Goal: Task Accomplishment & Management: Manage account settings

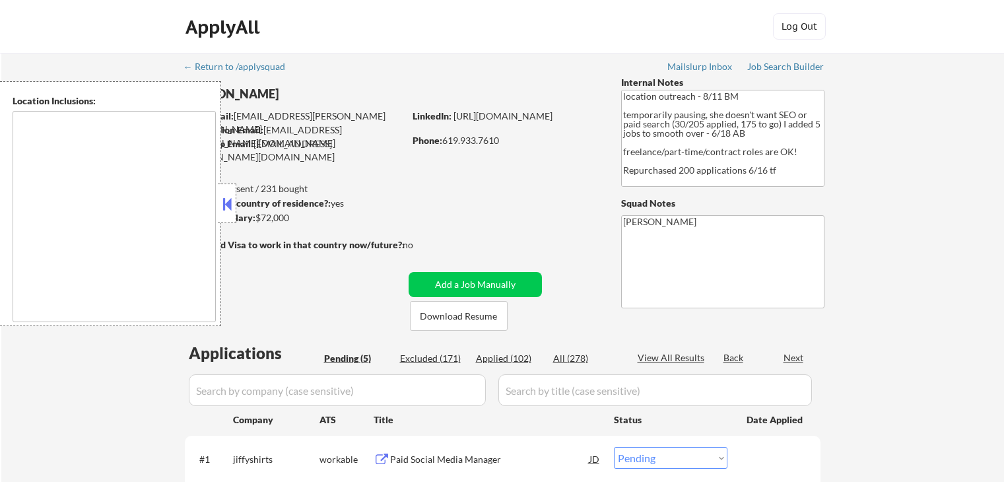
select select ""pending""
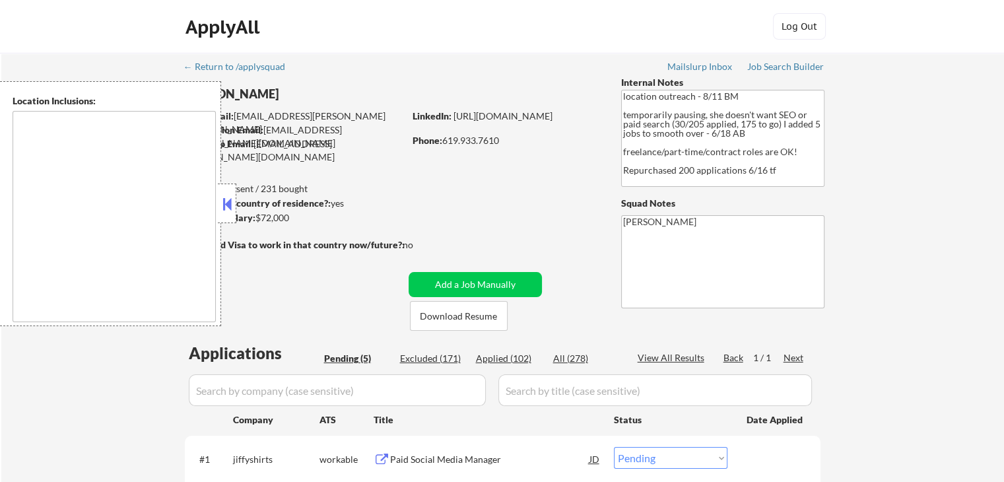
type textarea "[GEOGRAPHIC_DATA], [GEOGRAPHIC_DATA] [GEOGRAPHIC_DATA], [GEOGRAPHIC_DATA] [GEOG…"
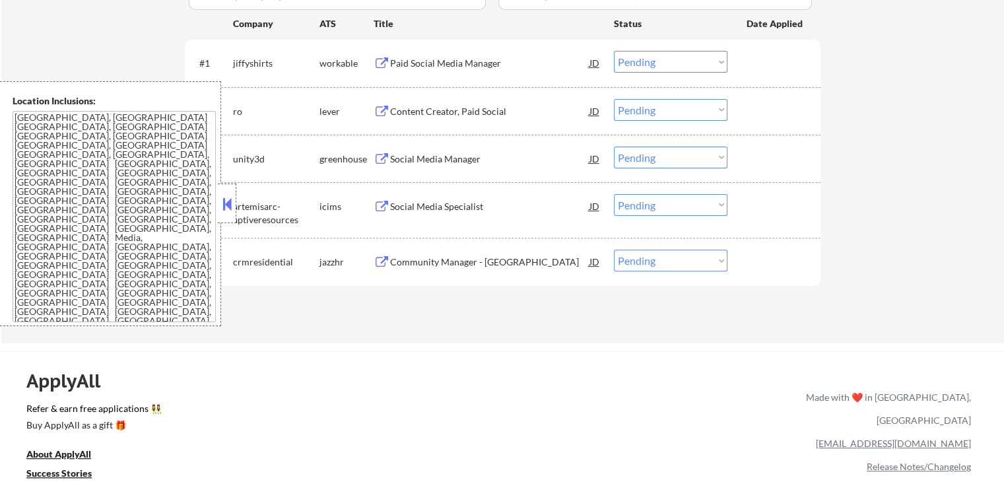
scroll to position [330, 0]
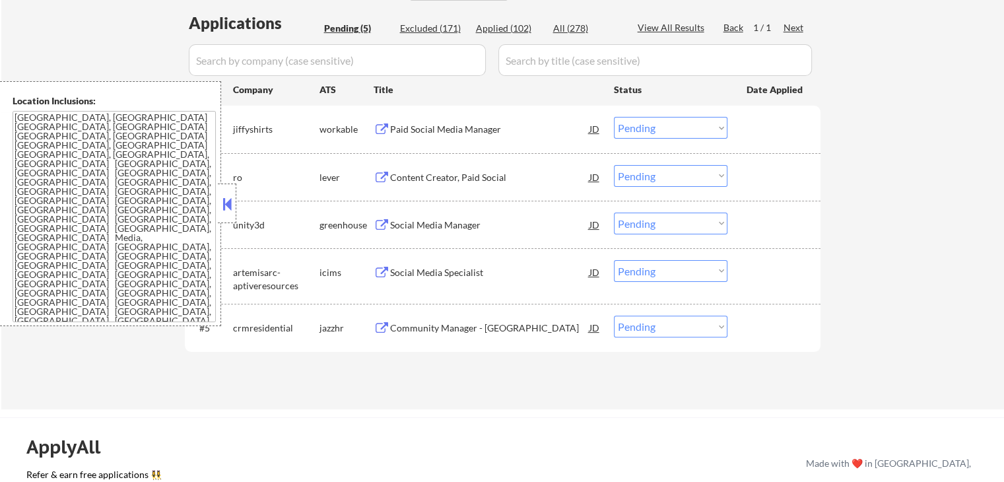
click at [458, 125] on div "Paid Social Media Manager" at bounding box center [489, 129] width 199 height 13
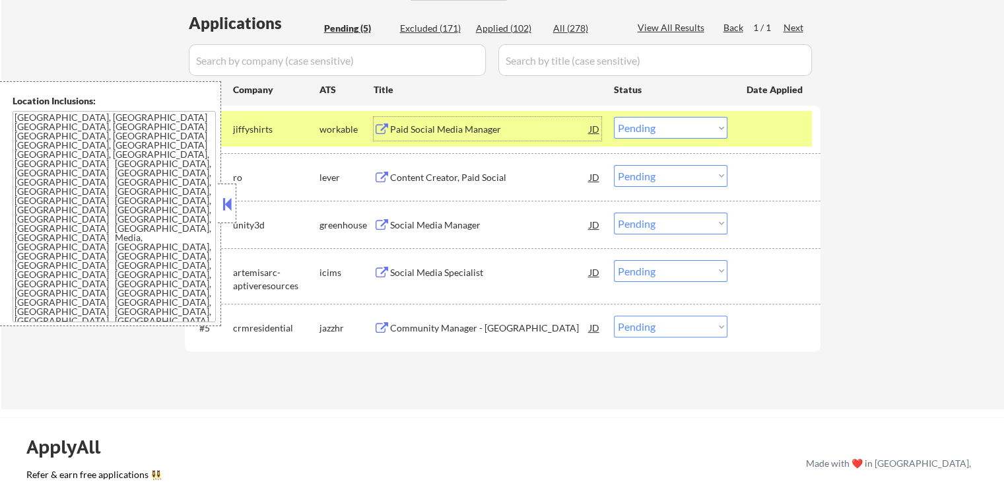
click at [495, 132] on div "Paid Social Media Manager" at bounding box center [489, 129] width 199 height 13
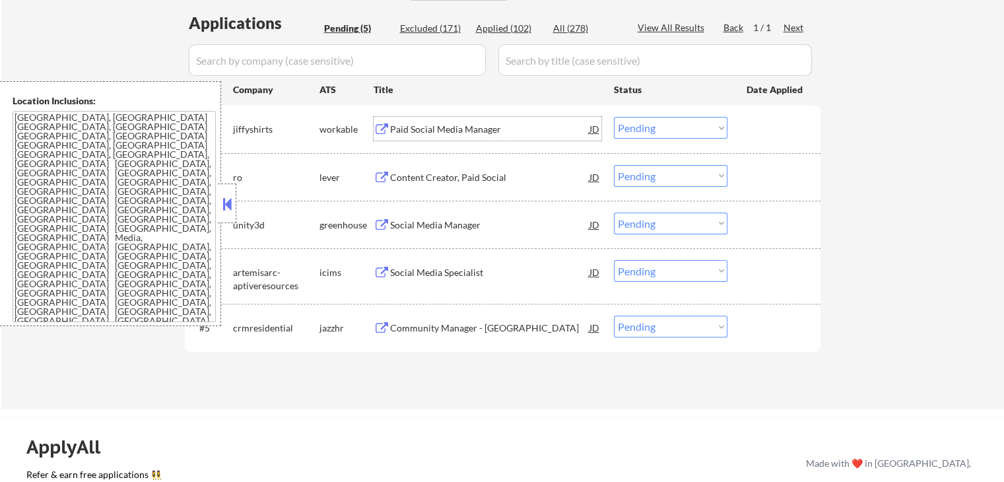
click at [496, 183] on div "Content Creator, Paid Social" at bounding box center [489, 177] width 199 height 13
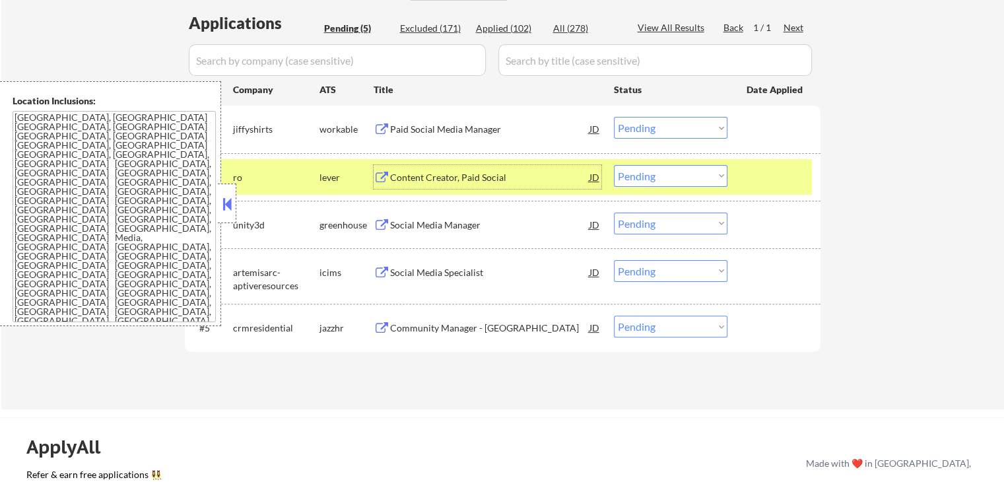
drag, startPoint x: 642, startPoint y: 130, endPoint x: 642, endPoint y: 138, distance: 7.9
click at [642, 130] on select "Choose an option... Pending Applied Excluded (Questions) Excluded (Expired) Exc…" at bounding box center [671, 128] width 114 height 22
click at [614, 117] on select "Choose an option... Pending Applied Excluded (Questions) Excluded (Expired) Exc…" at bounding box center [671, 128] width 114 height 22
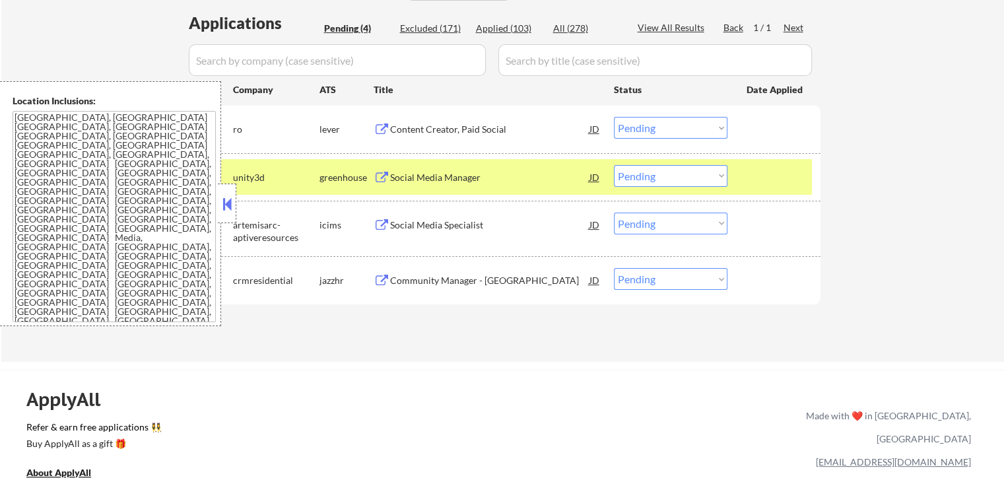
click at [467, 174] on div "Social Media Manager" at bounding box center [489, 177] width 199 height 13
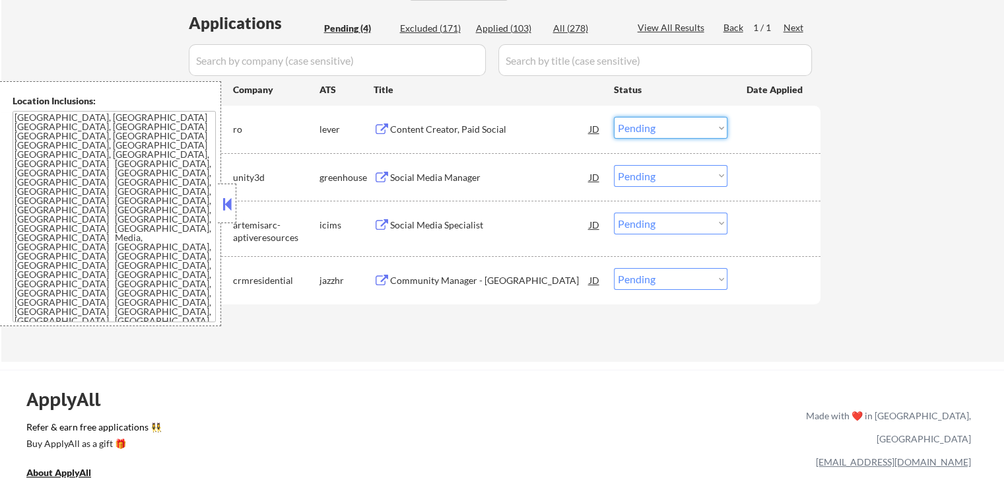
drag, startPoint x: 656, startPoint y: 125, endPoint x: 653, endPoint y: 135, distance: 10.2
click at [656, 125] on select "Choose an option... Pending Applied Excluded (Questions) Excluded (Expired) Exc…" at bounding box center [671, 128] width 114 height 22
click at [614, 117] on select "Choose an option... Pending Applied Excluded (Questions) Excluded (Expired) Exc…" at bounding box center [671, 128] width 114 height 22
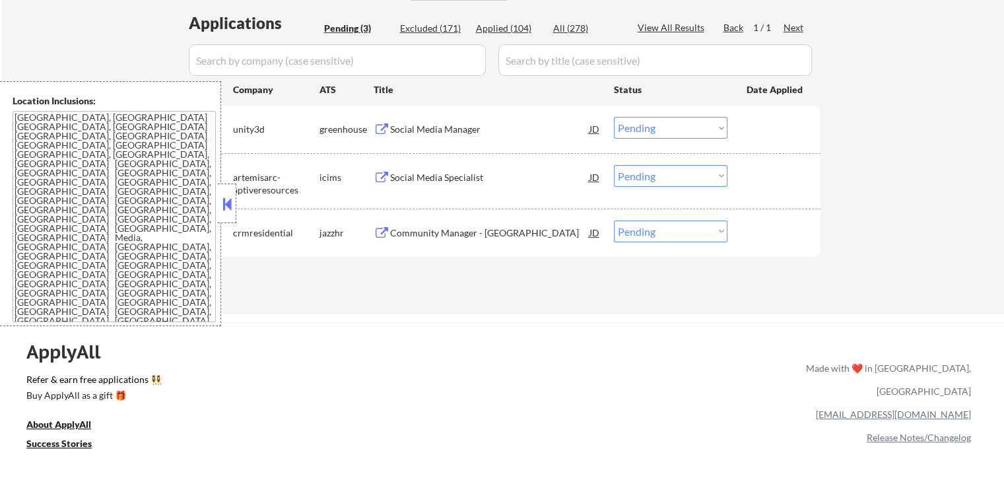
click at [467, 176] on div "Social Media Specialist" at bounding box center [489, 177] width 199 height 13
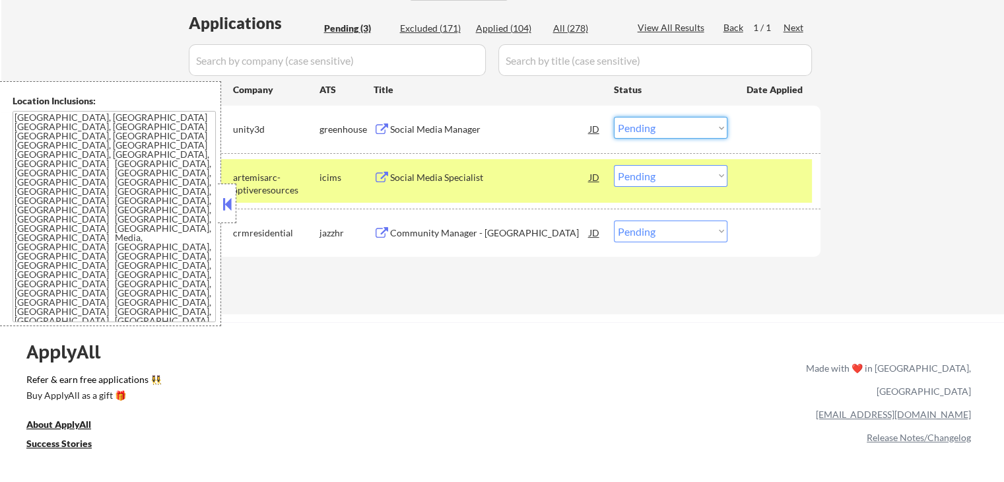
drag, startPoint x: 669, startPoint y: 128, endPoint x: 669, endPoint y: 135, distance: 7.3
click at [669, 130] on select "Choose an option... Pending Applied Excluded (Questions) Excluded (Expired) Exc…" at bounding box center [671, 128] width 114 height 22
click at [614, 117] on select "Choose an option... Pending Applied Excluded (Questions) Excluded (Expired) Exc…" at bounding box center [671, 128] width 114 height 22
click at [499, 230] on div "Community Manager - [GEOGRAPHIC_DATA]" at bounding box center [489, 232] width 199 height 13
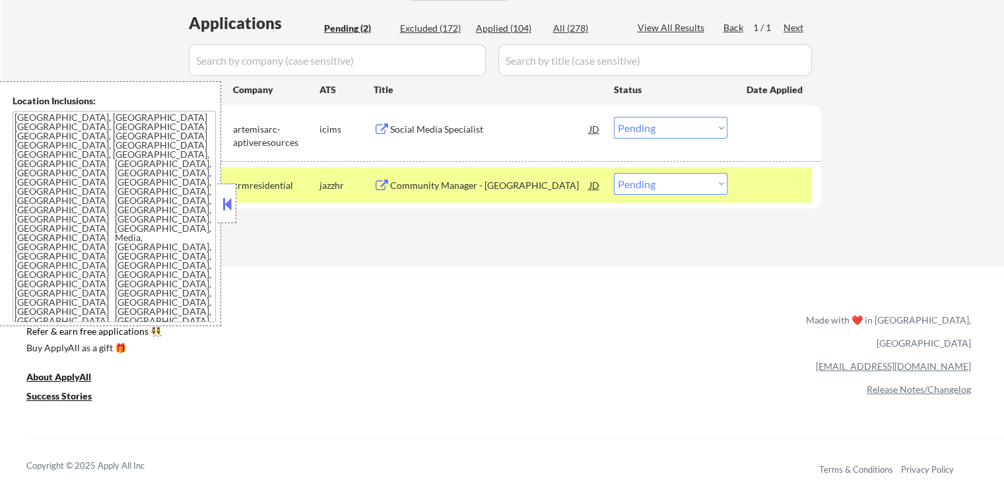
drag, startPoint x: 639, startPoint y: 122, endPoint x: 646, endPoint y: 137, distance: 16.8
click at [639, 125] on select "Choose an option... Pending Applied Excluded (Questions) Excluded (Expired) Exc…" at bounding box center [671, 128] width 114 height 22
click at [614, 117] on select "Choose an option... Pending Applied Excluded (Questions) Excluded (Expired) Exc…" at bounding box center [671, 128] width 114 height 22
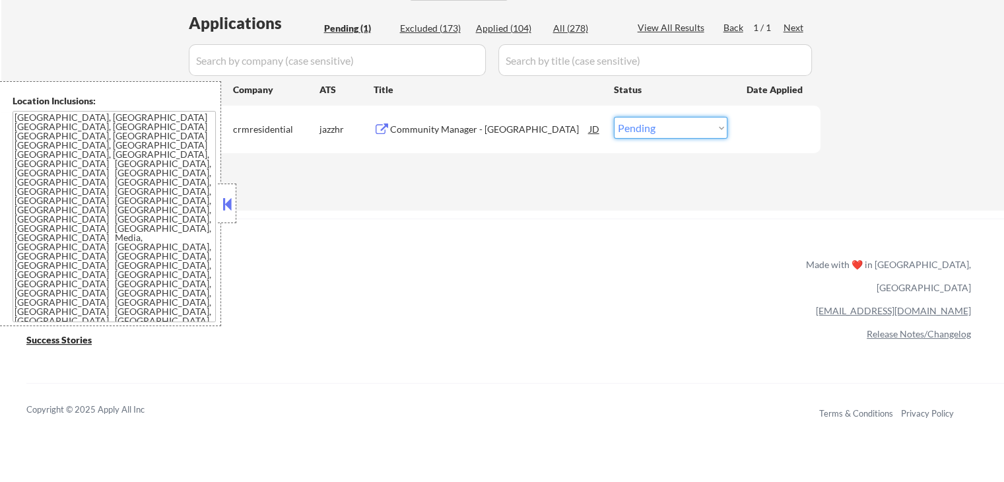
click at [655, 131] on select "Choose an option... Pending Applied Excluded (Questions) Excluded (Expired) Exc…" at bounding box center [671, 128] width 114 height 22
select select ""excluded__bad_match_""
click at [614, 117] on select "Choose an option... Pending Applied Excluded (Questions) Excluded (Expired) Exc…" at bounding box center [671, 128] width 114 height 22
